Goal: Information Seeking & Learning: Learn about a topic

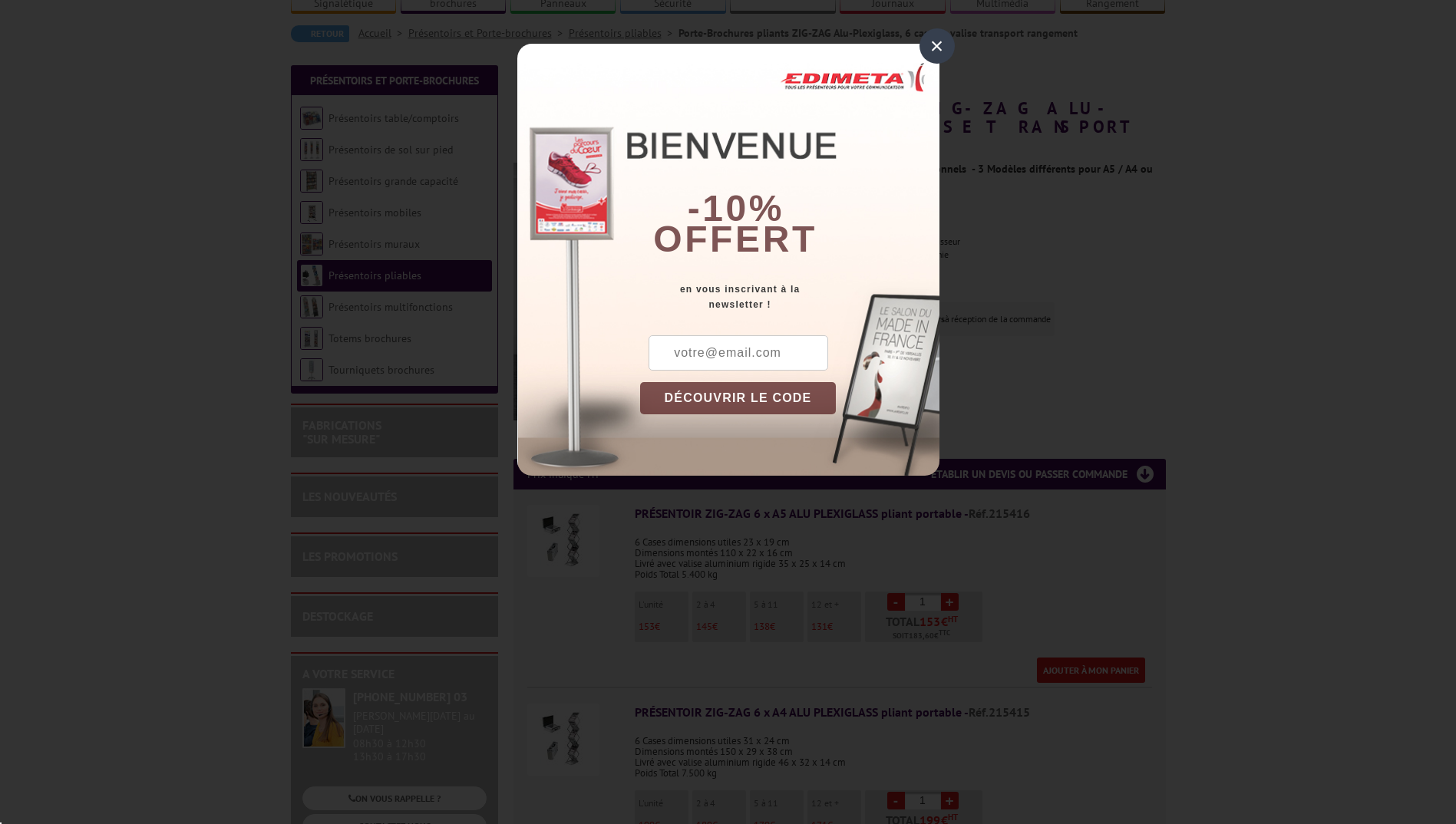
scroll to position [154, 0]
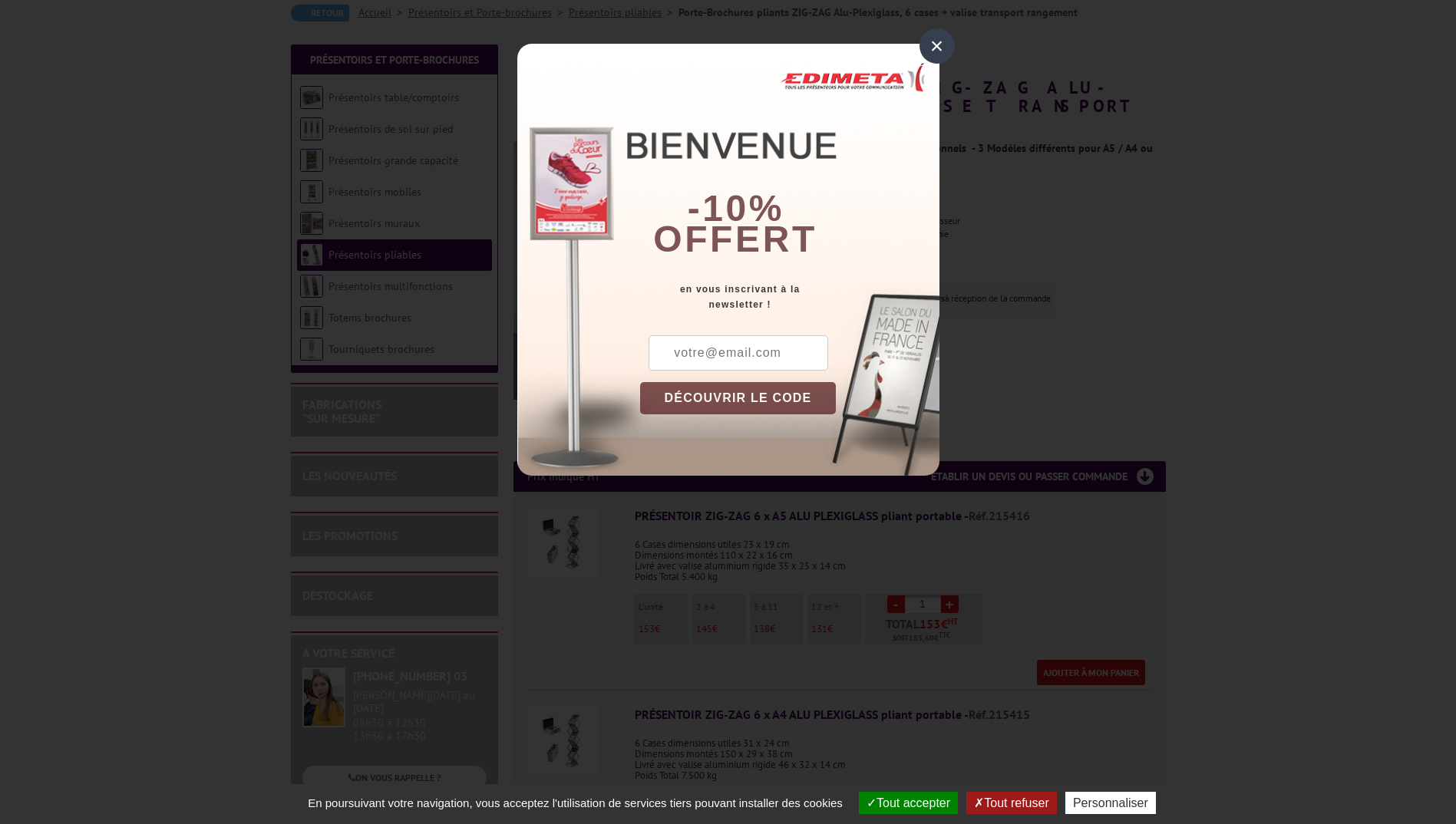
click at [944, 47] on div "×" at bounding box center [937, 46] width 35 height 35
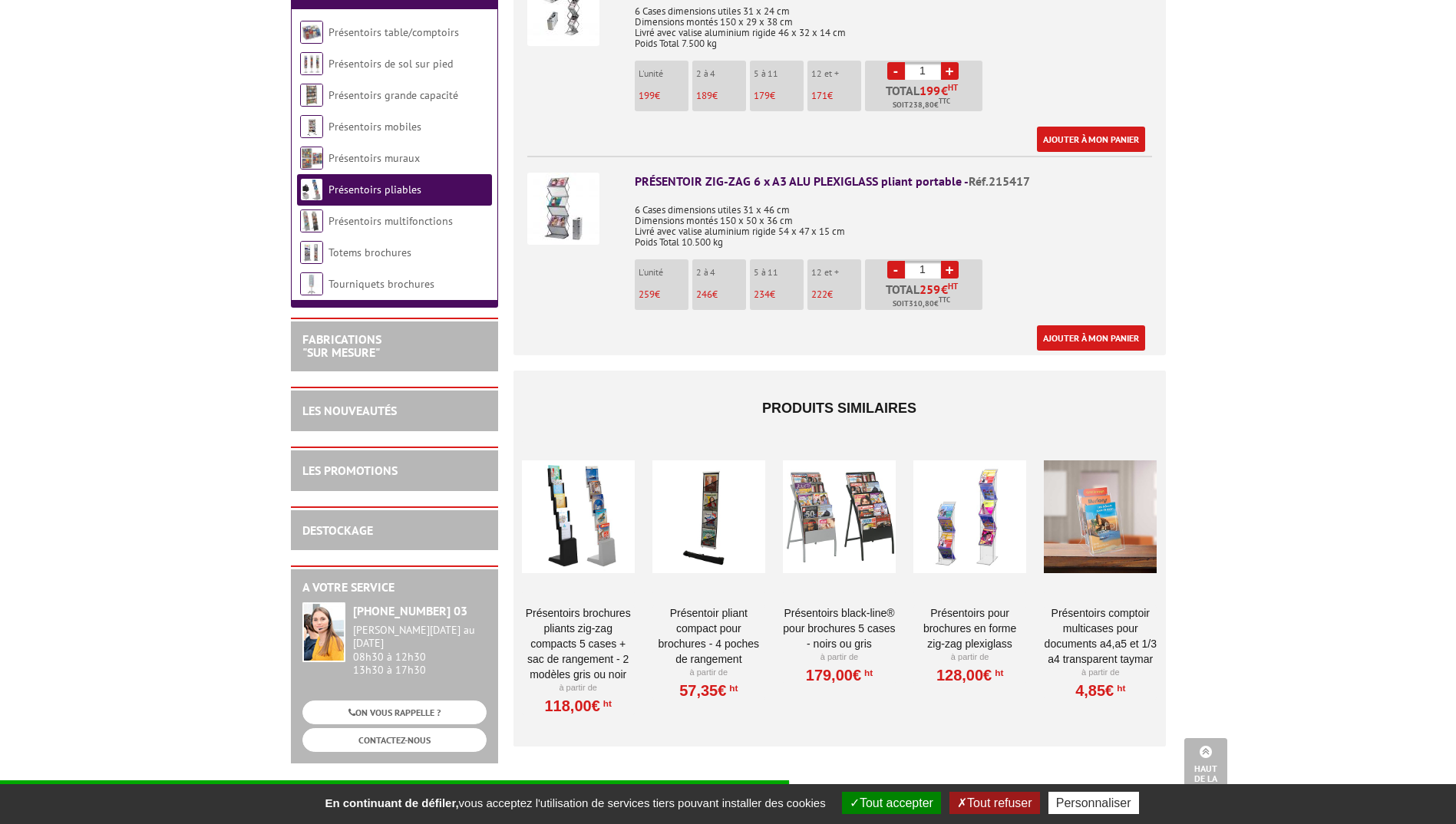
scroll to position [998, 0]
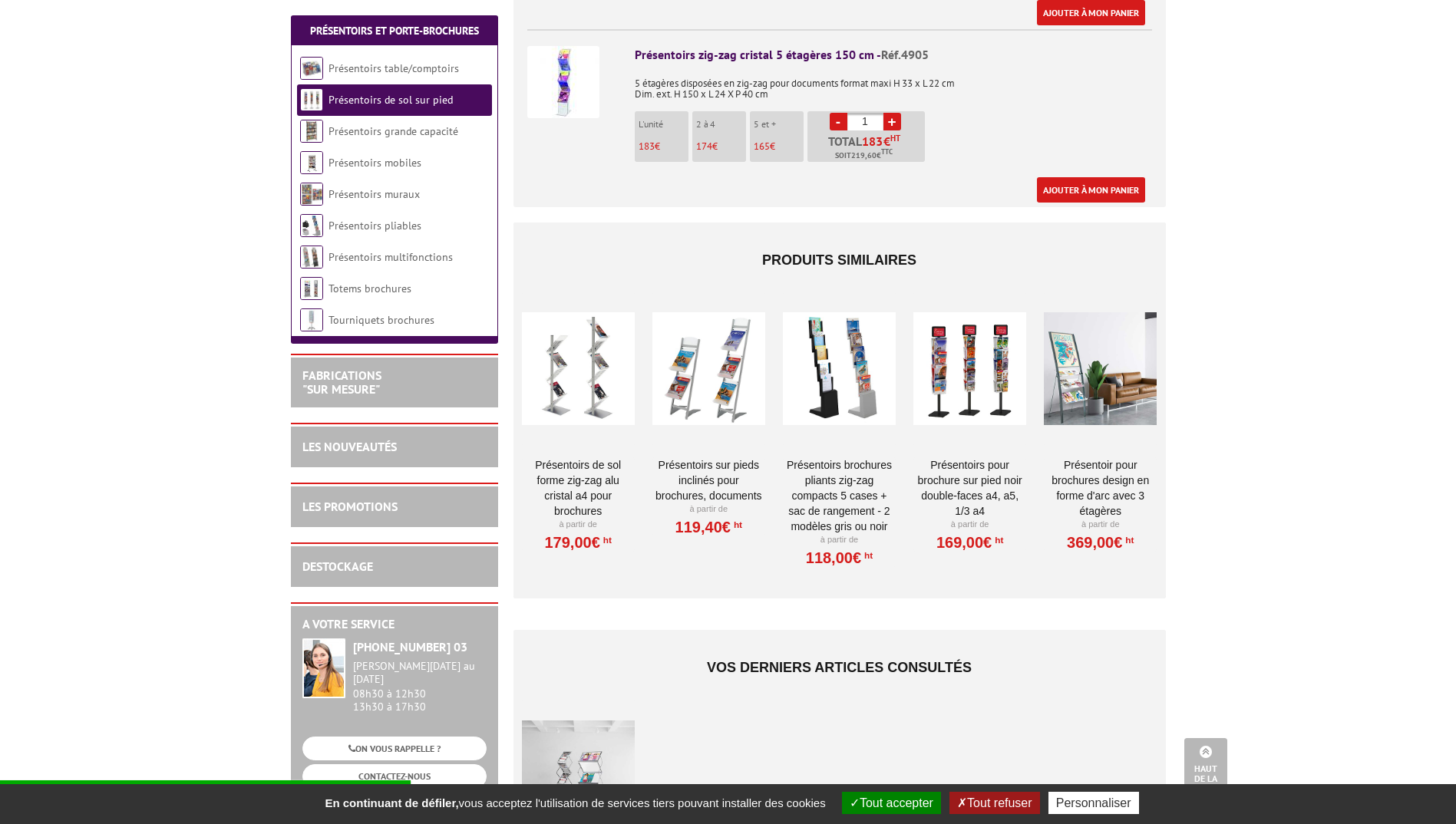
scroll to position [844, 0]
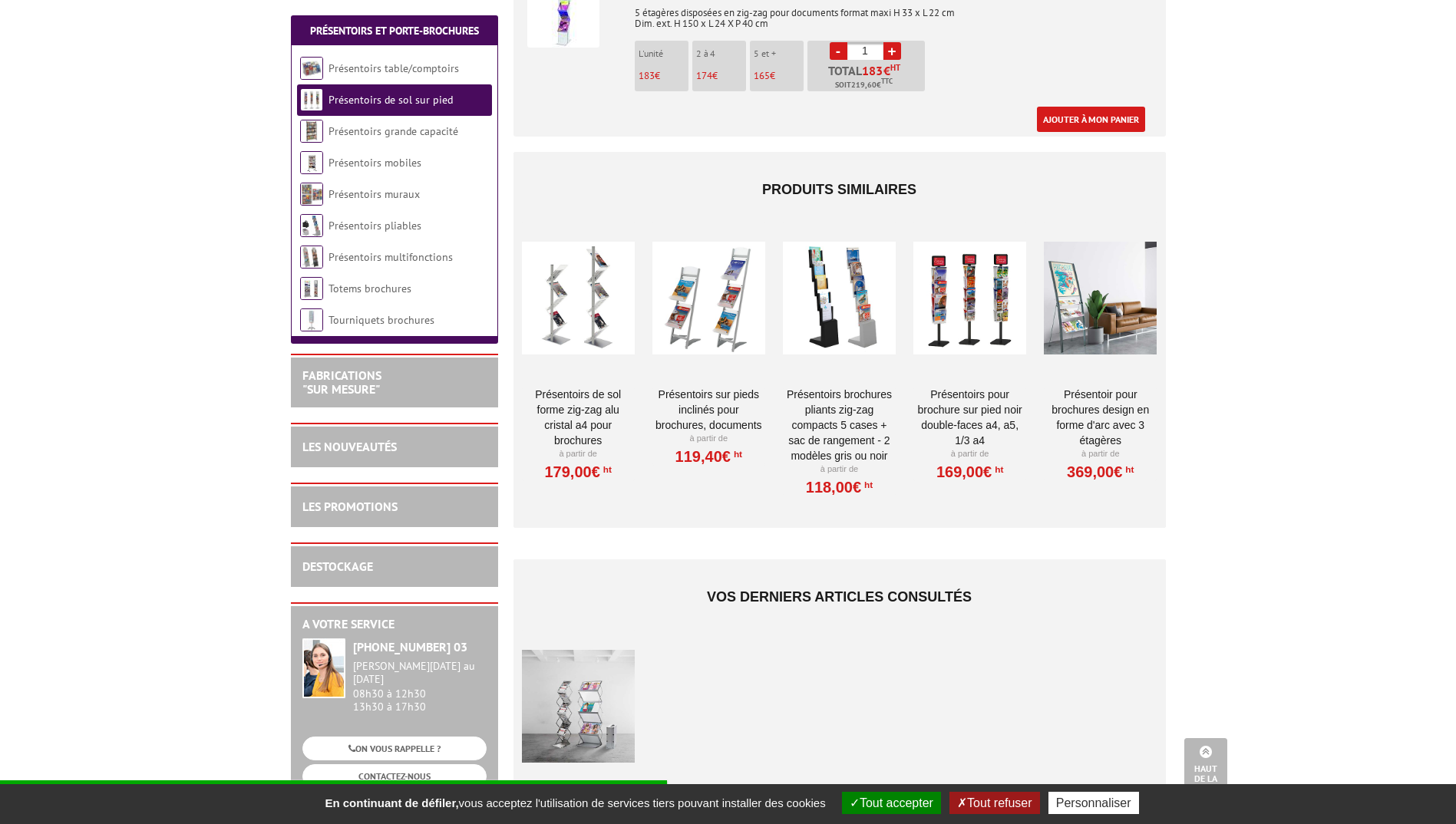
click at [573, 319] on div at bounding box center [577, 299] width 113 height 154
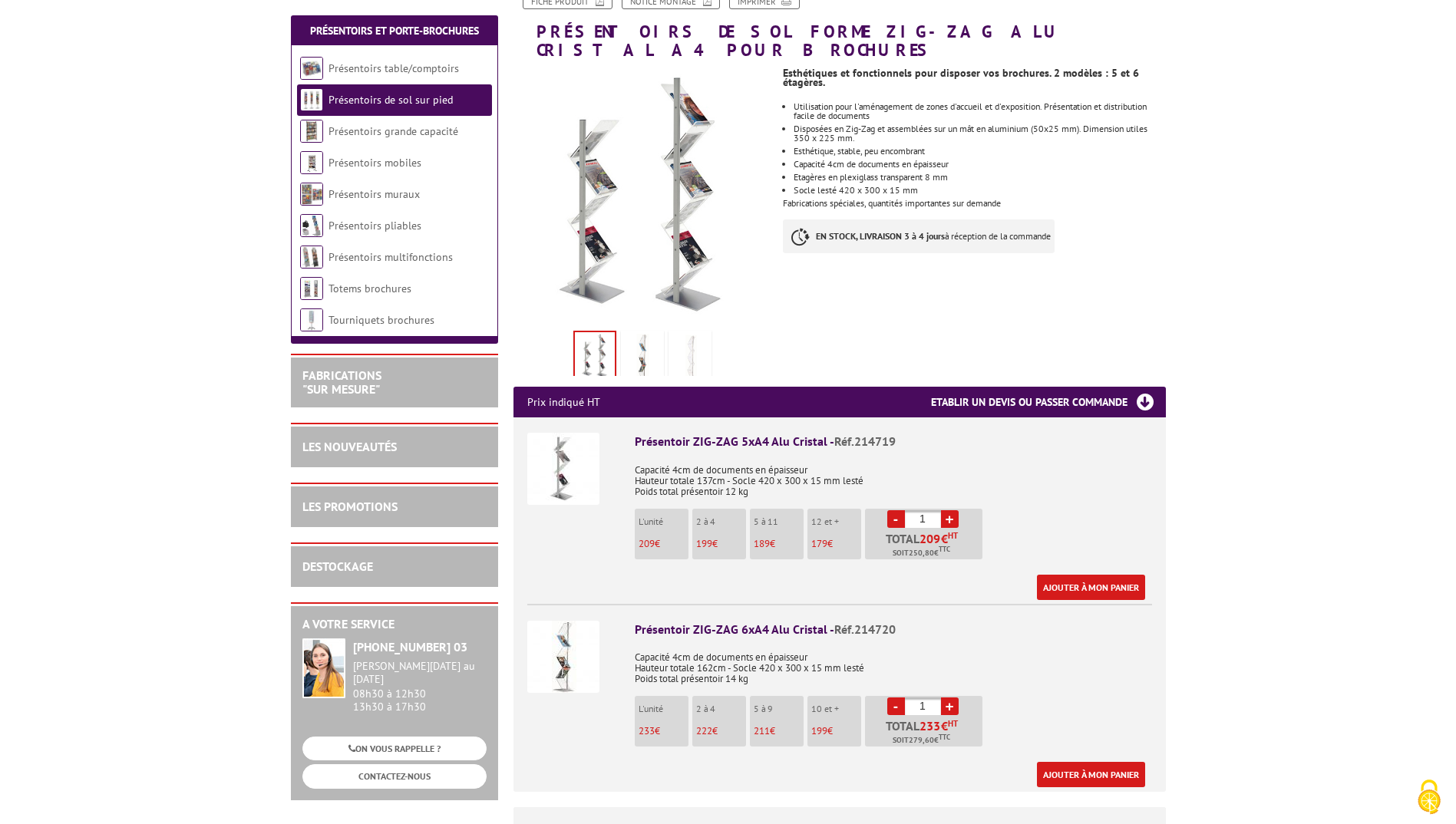
scroll to position [154, 0]
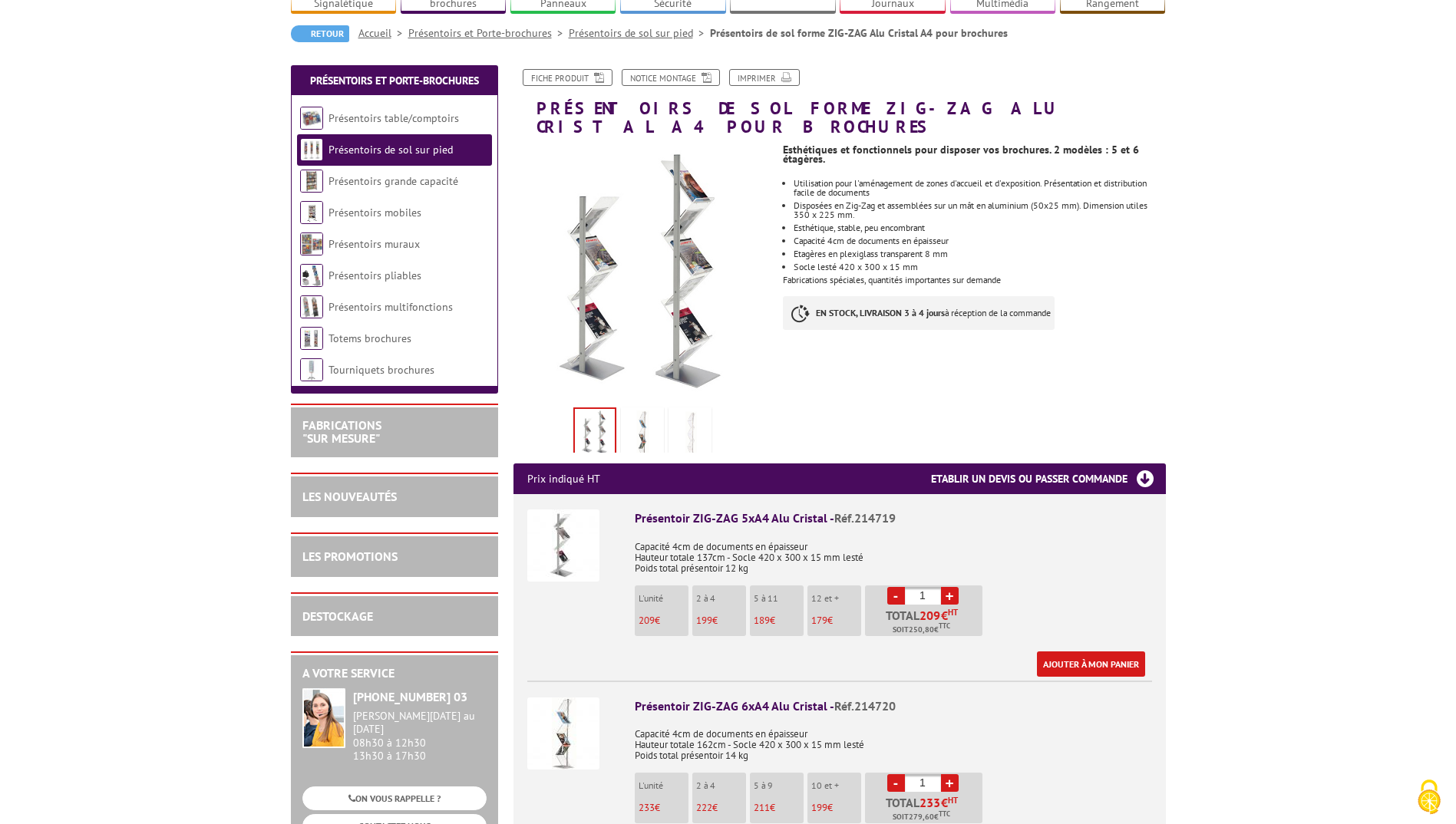
click at [671, 410] on img at bounding box center [689, 434] width 37 height 48
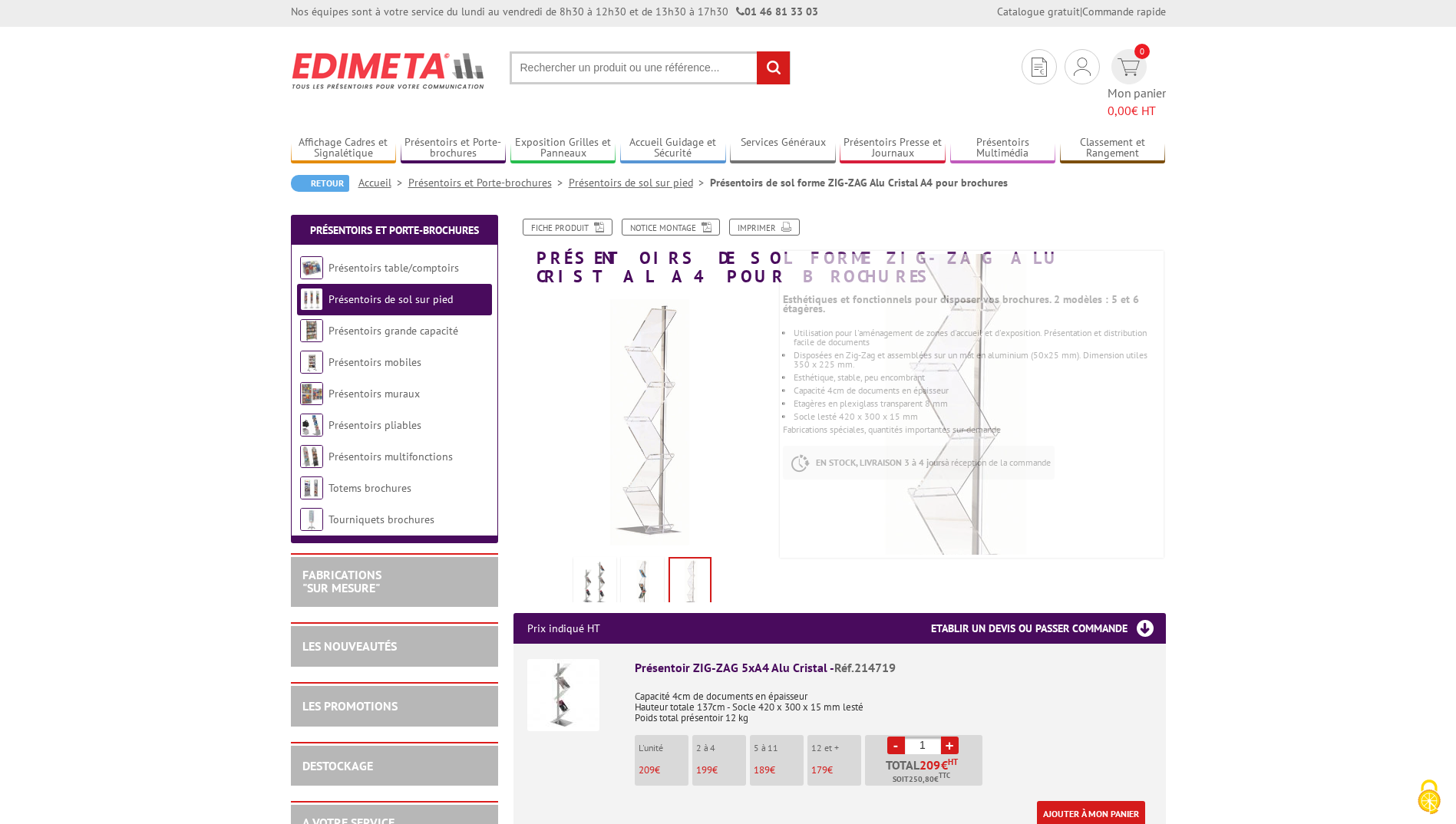
scroll to position [0, 0]
